Goal: Task Accomplishment & Management: Use online tool/utility

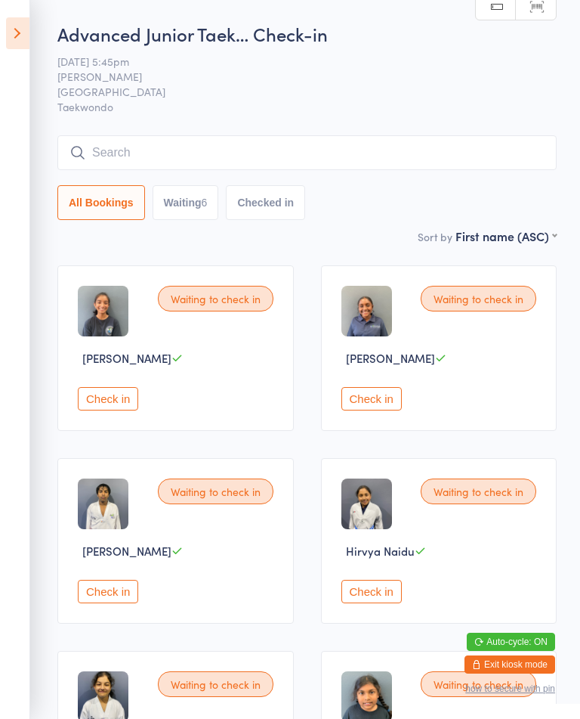
click at [380, 410] on button "Check in" at bounding box center [372, 398] width 60 height 23
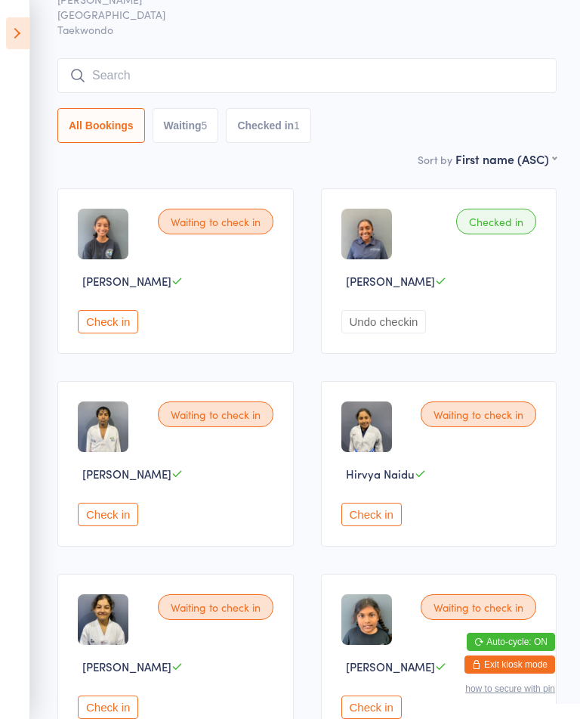
scroll to position [67, 0]
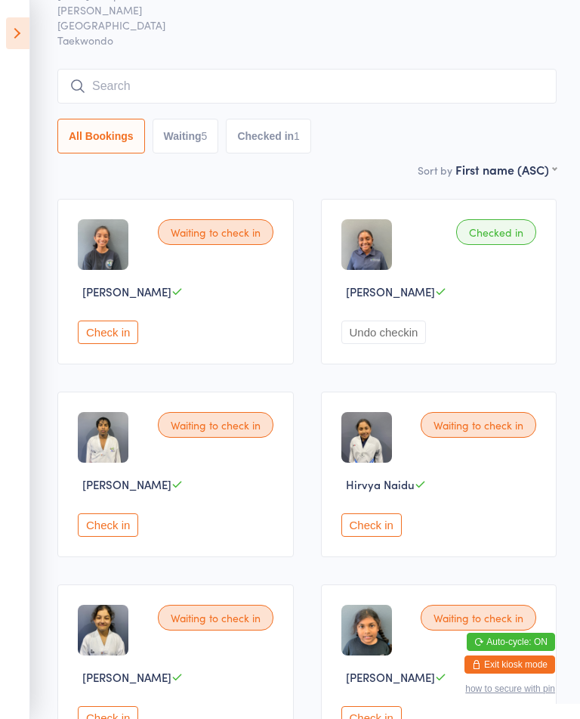
click at [371, 537] on button "Check in" at bounding box center [372, 524] width 60 height 23
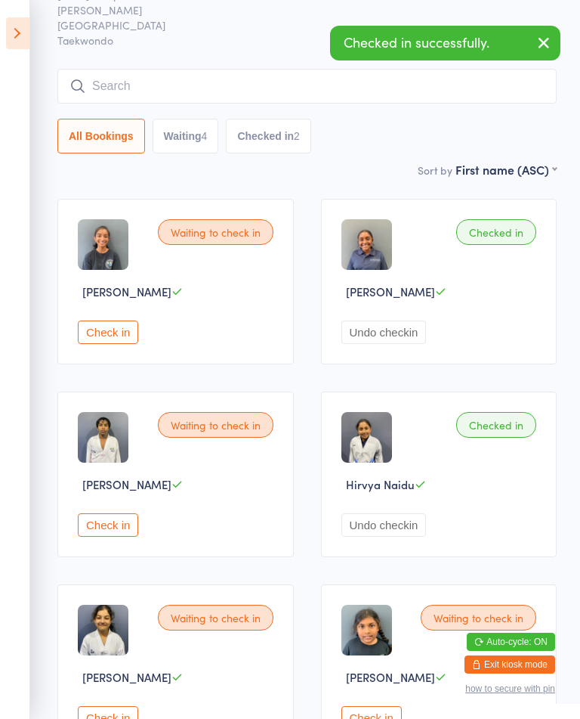
click at [94, 718] on button "Check in" at bounding box center [108, 717] width 60 height 23
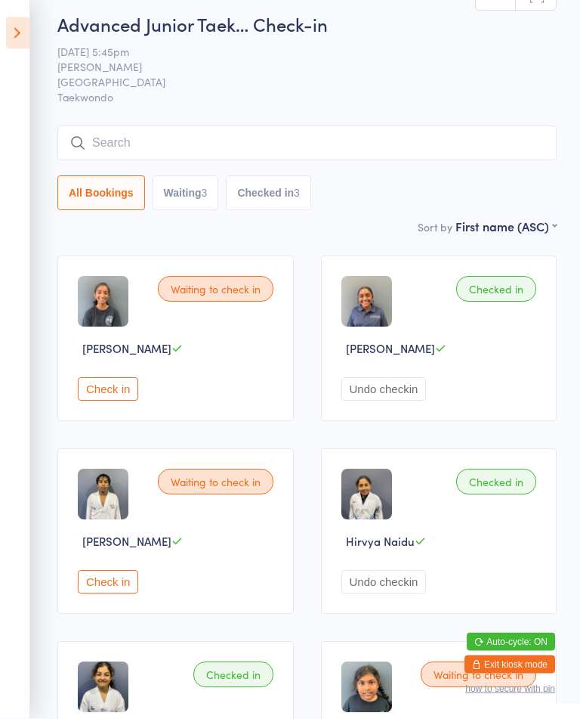
scroll to position [10, 0]
click at [109, 395] on button "Check in" at bounding box center [108, 388] width 60 height 23
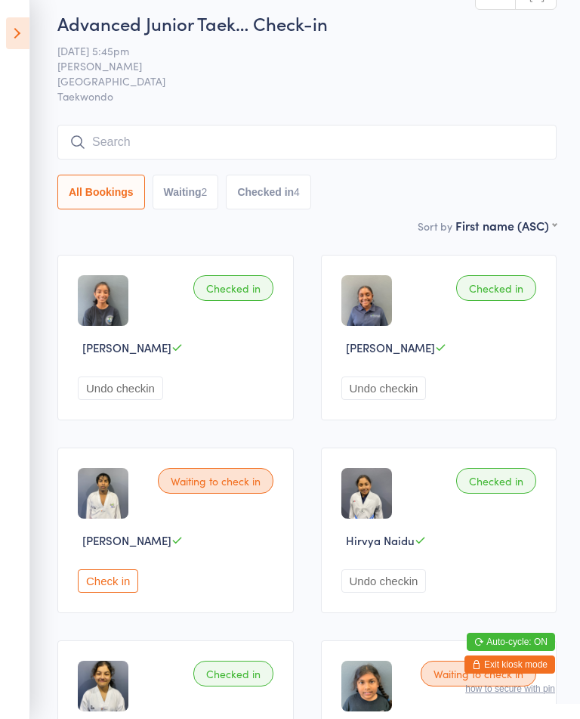
click at [421, 295] on div "Checked in [PERSON_NAME] Undo checkin" at bounding box center [439, 337] width 237 height 165
click at [409, 420] on div "Checked in [PERSON_NAME] Undo checkin" at bounding box center [439, 337] width 237 height 165
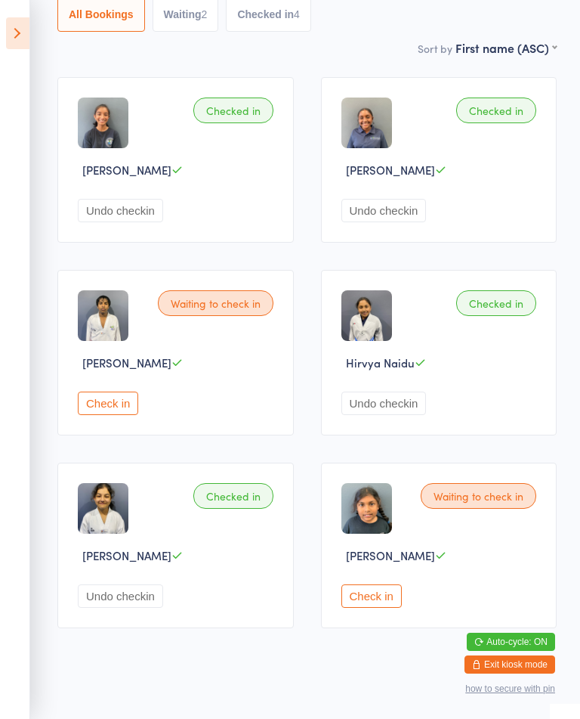
scroll to position [203, 0]
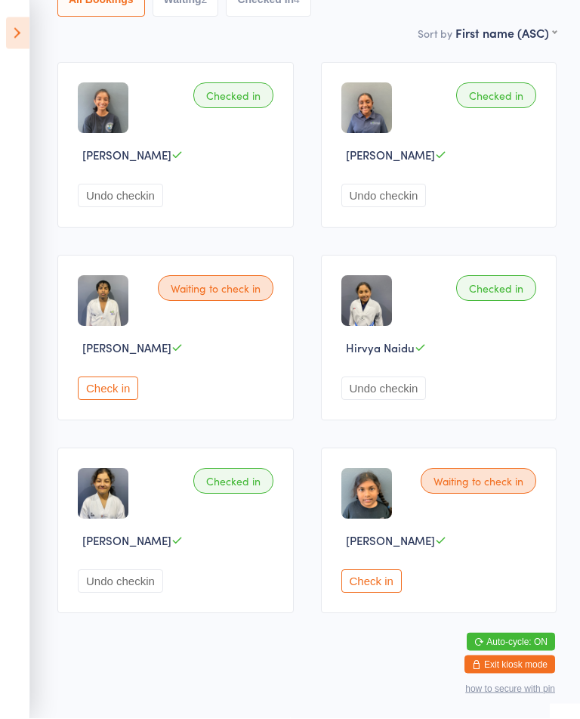
click at [371, 593] on button "Check in" at bounding box center [372, 581] width 60 height 23
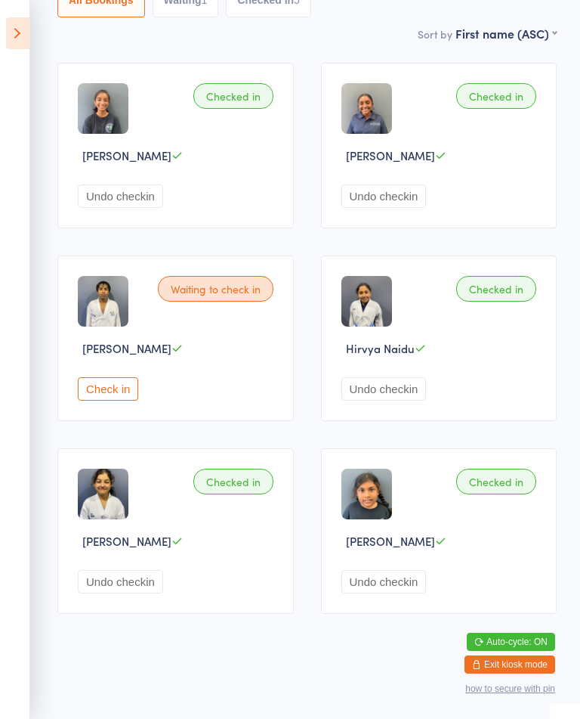
scroll to position [0, 0]
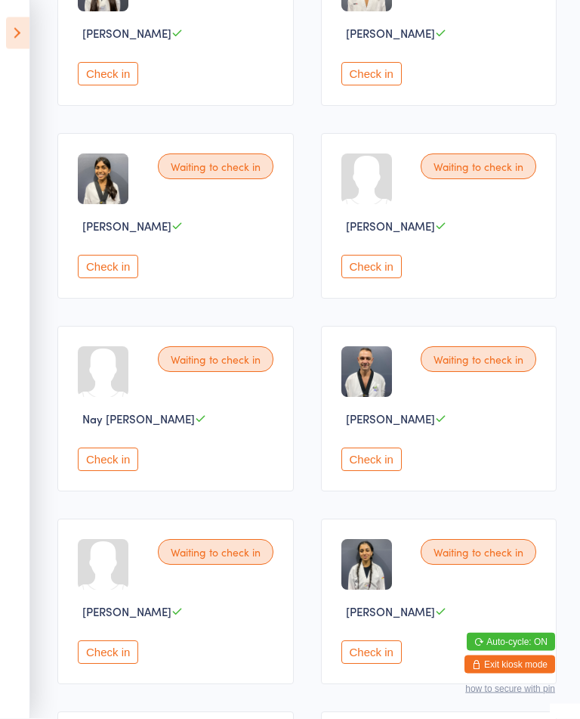
scroll to position [518, 0]
click at [386, 470] on button "Check in" at bounding box center [372, 458] width 60 height 23
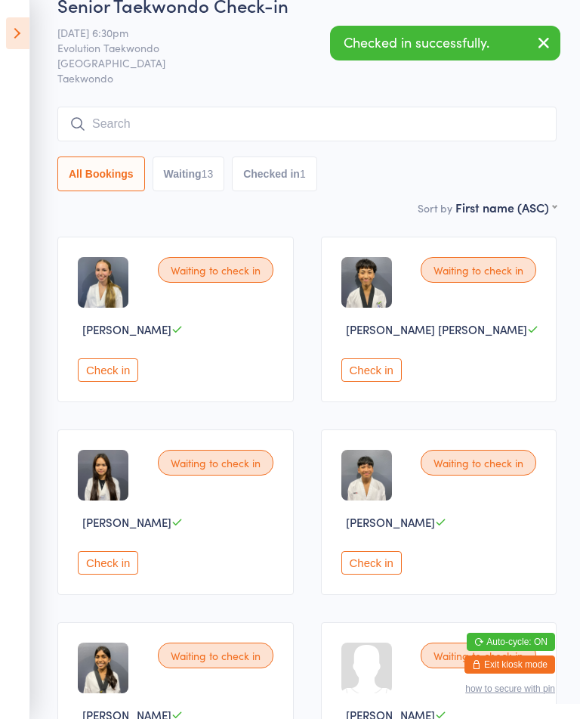
scroll to position [0, 0]
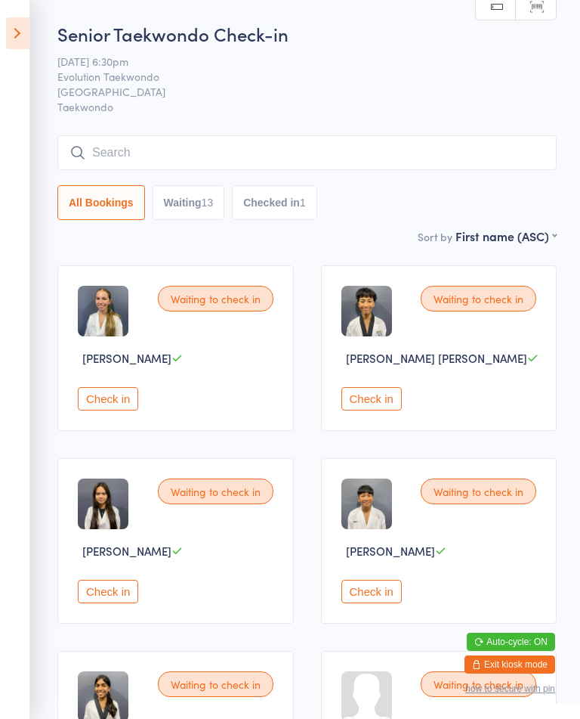
click at [379, 397] on button "Check in" at bounding box center [372, 398] width 60 height 23
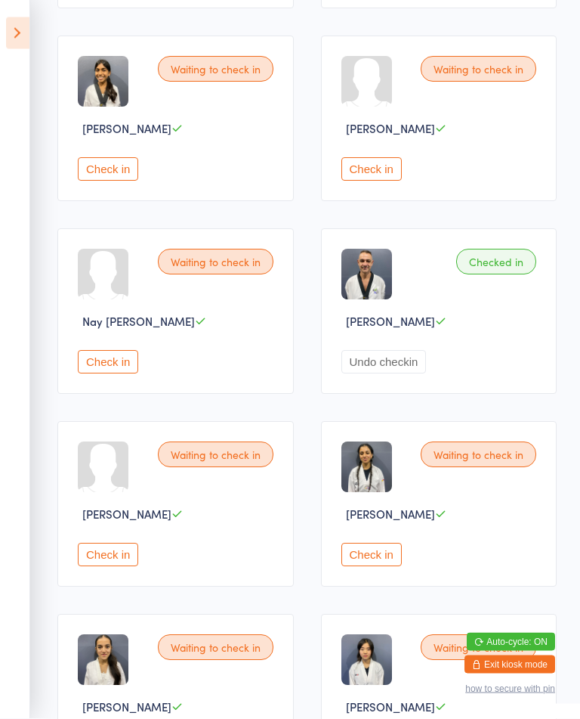
scroll to position [615, 0]
click at [108, 373] on button "Check in" at bounding box center [108, 361] width 60 height 23
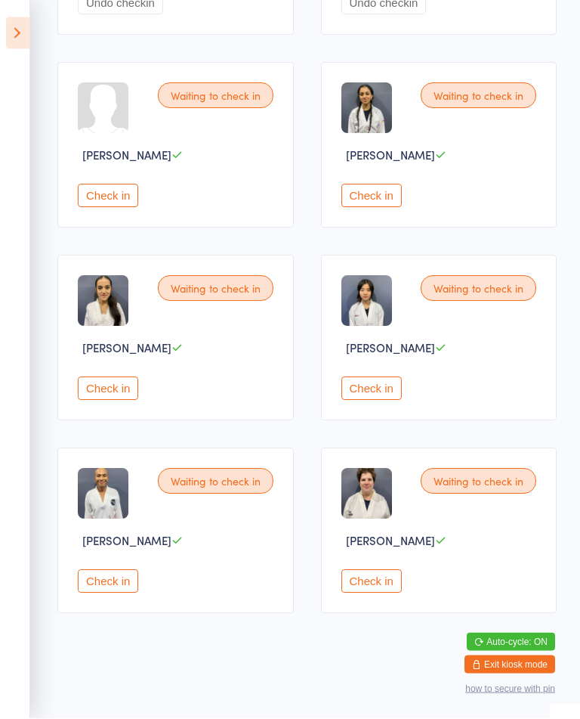
scroll to position [998, 0]
click at [119, 593] on button "Check in" at bounding box center [108, 581] width 60 height 23
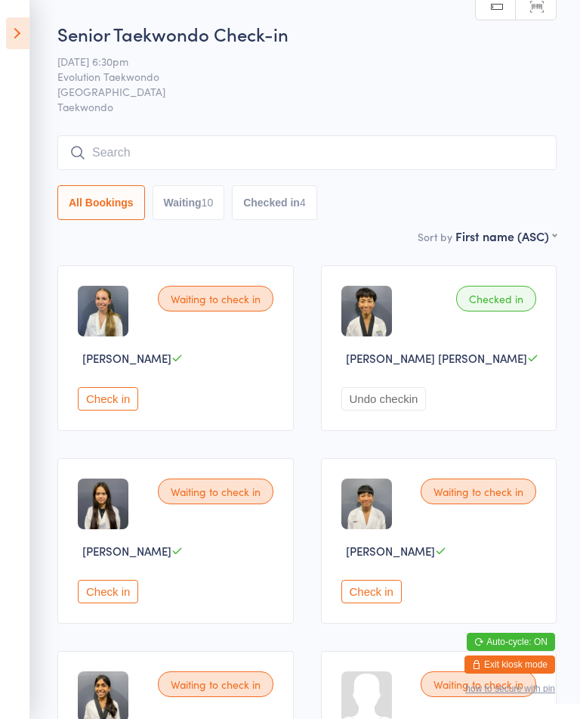
scroll to position [24, 0]
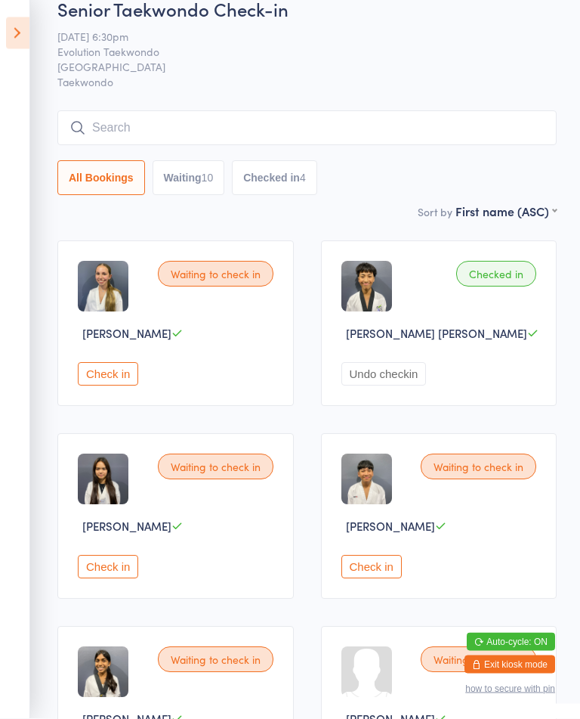
click at [380, 578] on button "Check in" at bounding box center [372, 566] width 60 height 23
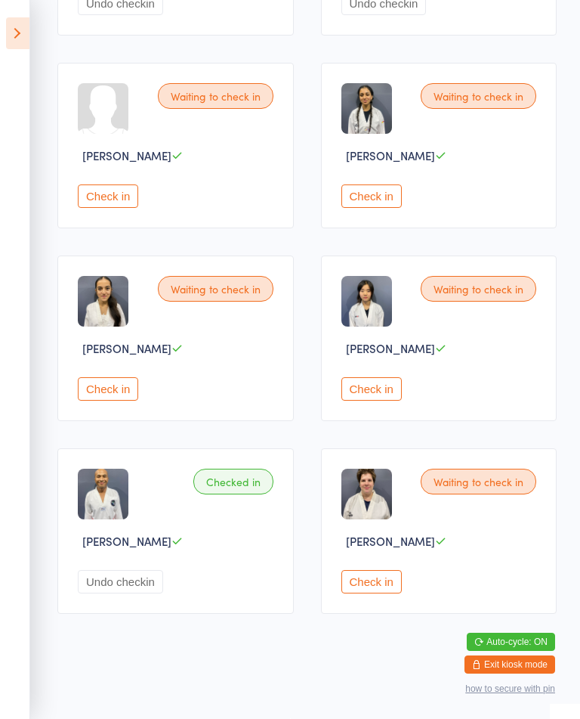
scroll to position [998, 0]
click at [373, 395] on button "Check in" at bounding box center [372, 388] width 60 height 23
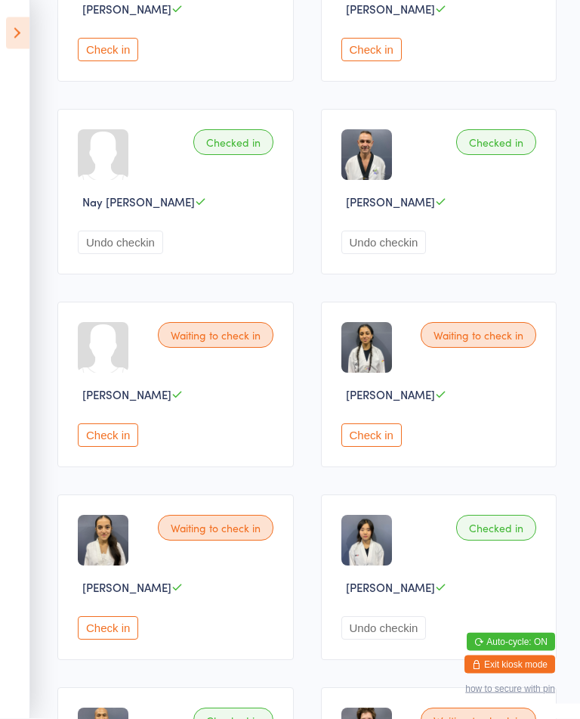
scroll to position [735, 0]
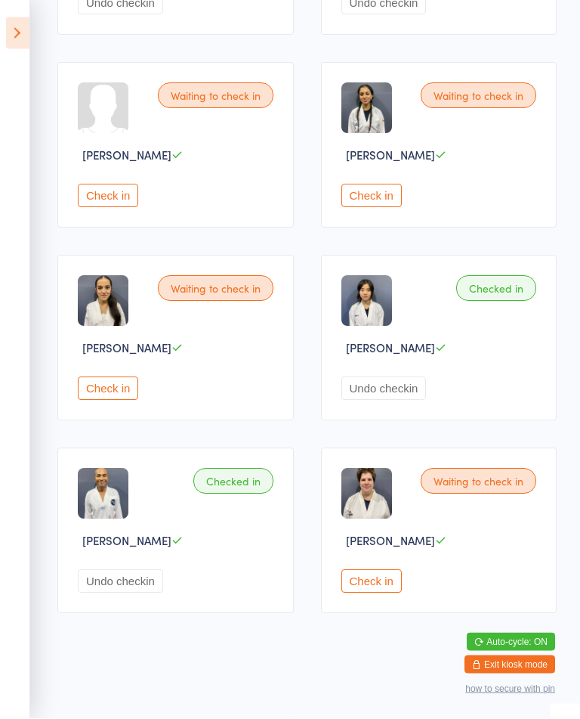
click at [131, 401] on button "Check in" at bounding box center [108, 388] width 60 height 23
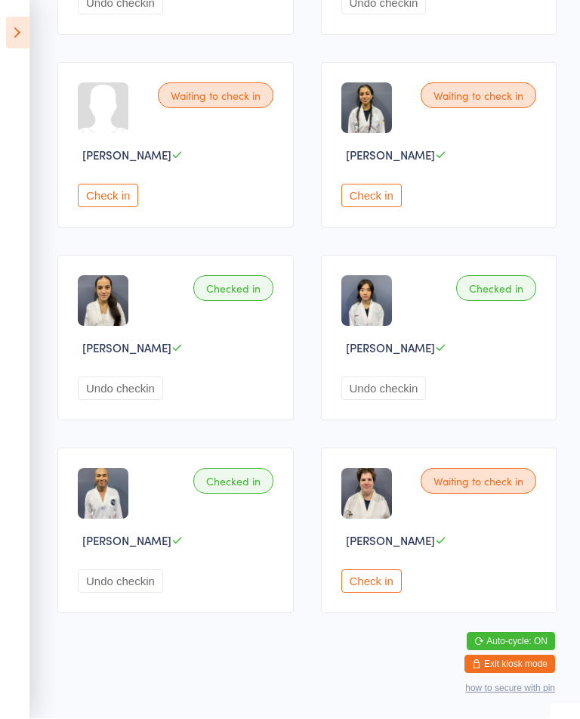
click at [382, 593] on button "Check in" at bounding box center [372, 581] width 60 height 23
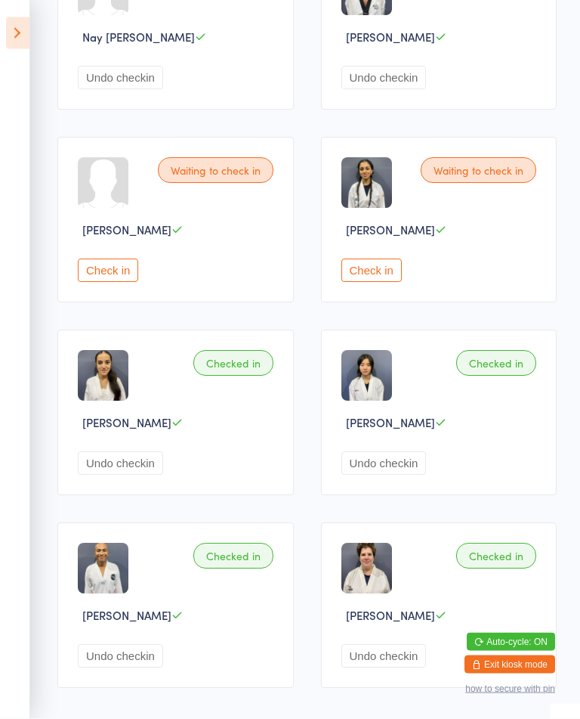
scroll to position [899, 0]
click at [376, 283] on button "Check in" at bounding box center [372, 270] width 60 height 23
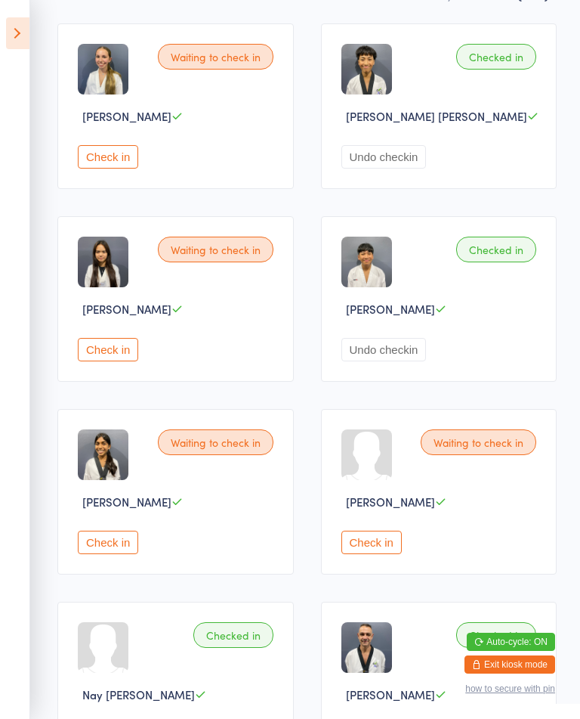
scroll to position [238, 0]
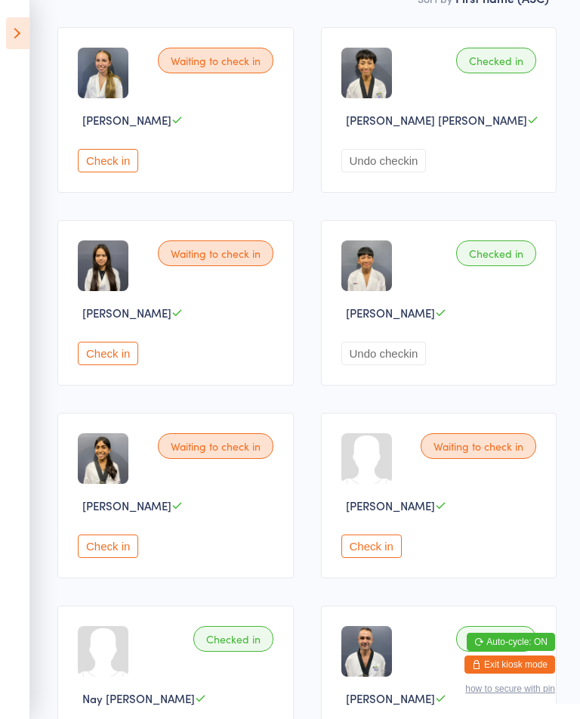
click at [120, 365] on button "Check in" at bounding box center [108, 353] width 60 height 23
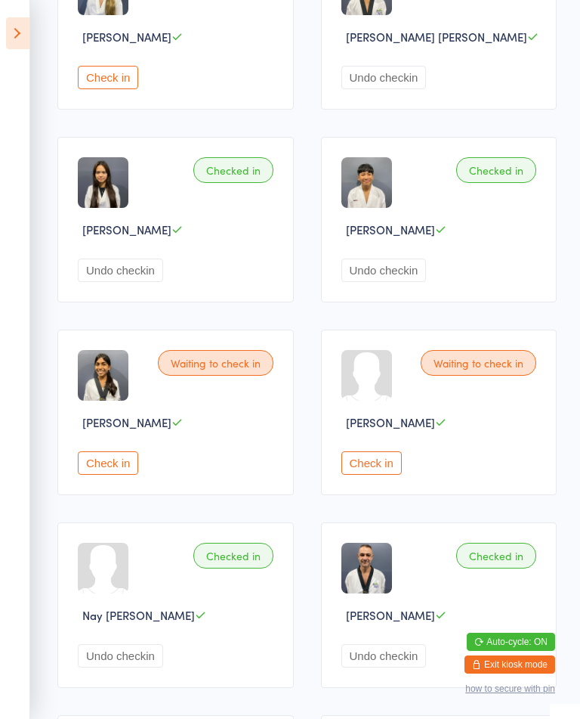
scroll to position [333, 0]
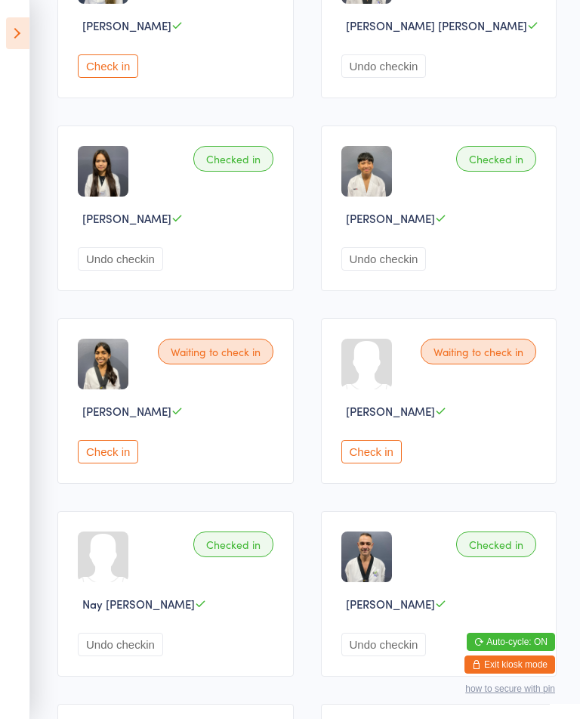
click at [130, 463] on button "Check in" at bounding box center [108, 451] width 60 height 23
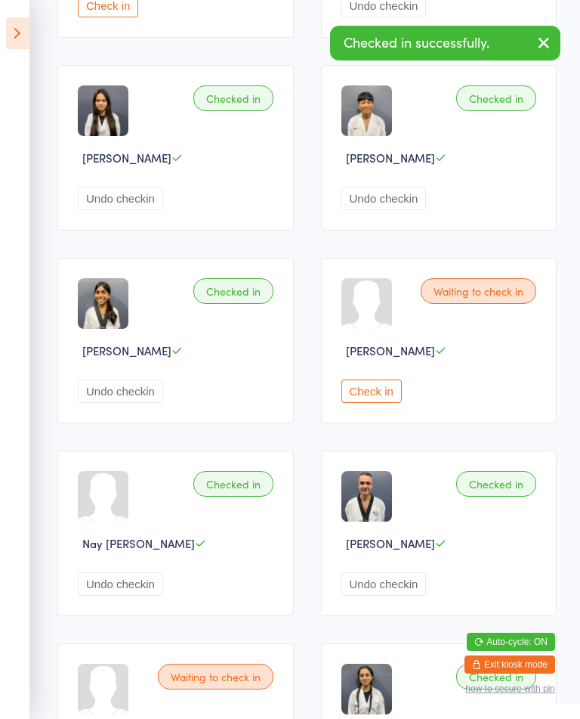
click at [387, 403] on button "Check in" at bounding box center [372, 390] width 60 height 23
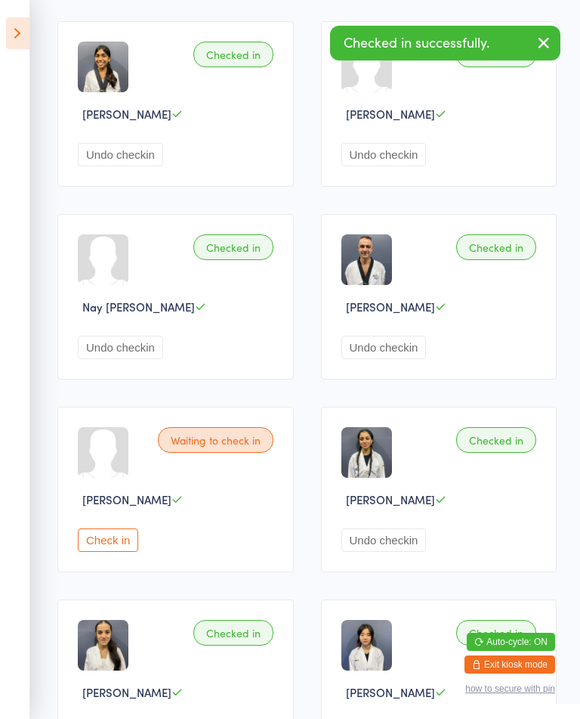
click at [104, 552] on button "Check in" at bounding box center [108, 539] width 60 height 23
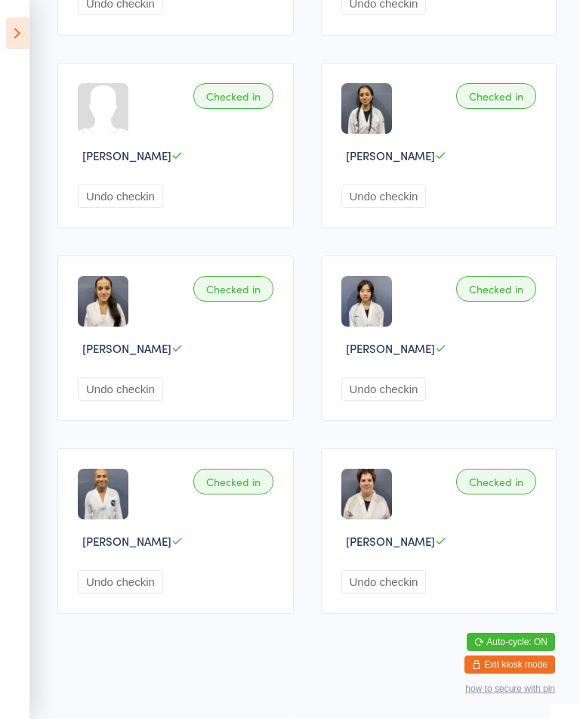
scroll to position [0, 0]
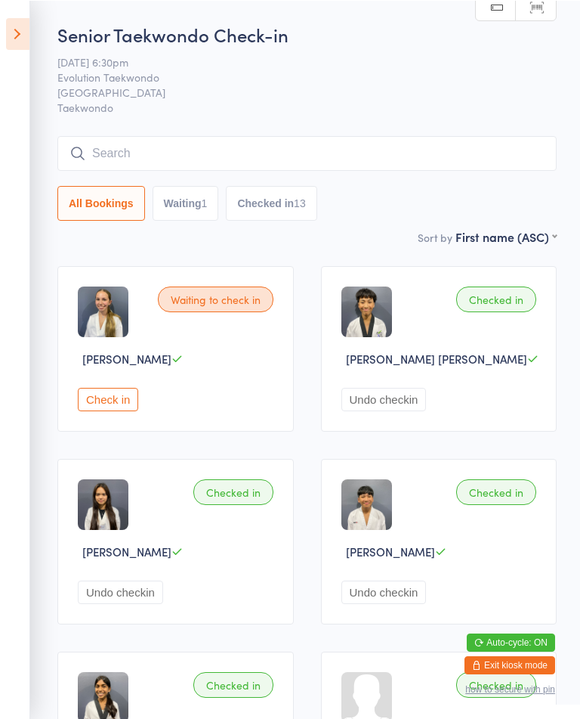
click at [128, 410] on button "Check in" at bounding box center [108, 398] width 60 height 23
